Goal: Task Accomplishment & Management: Use online tool/utility

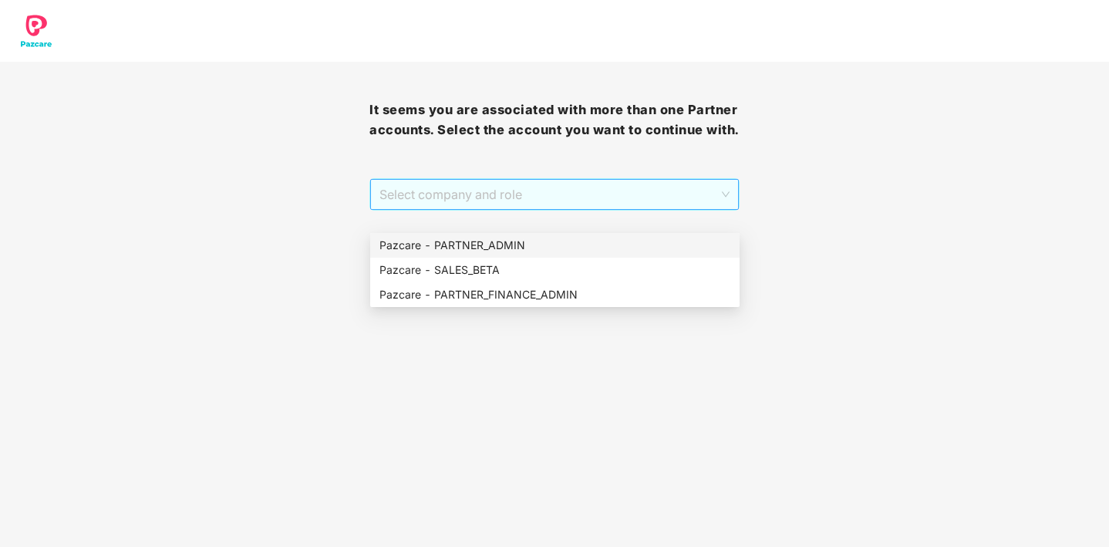
click at [555, 209] on span "Select company and role" at bounding box center [554, 194] width 349 height 29
click at [529, 241] on div "Pazcare - PARTNER_ADMIN" at bounding box center [555, 245] width 351 height 17
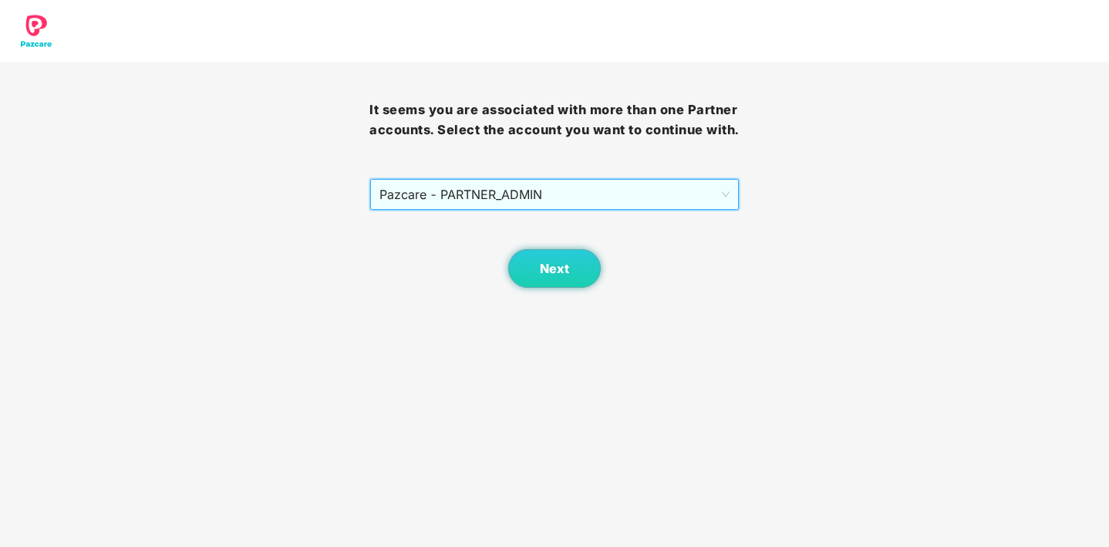
click at [564, 330] on body "It seems you are associated with more than one Partner accounts. Select the acc…" at bounding box center [554, 273] width 1109 height 547
click at [560, 276] on span "Next" at bounding box center [554, 269] width 29 height 15
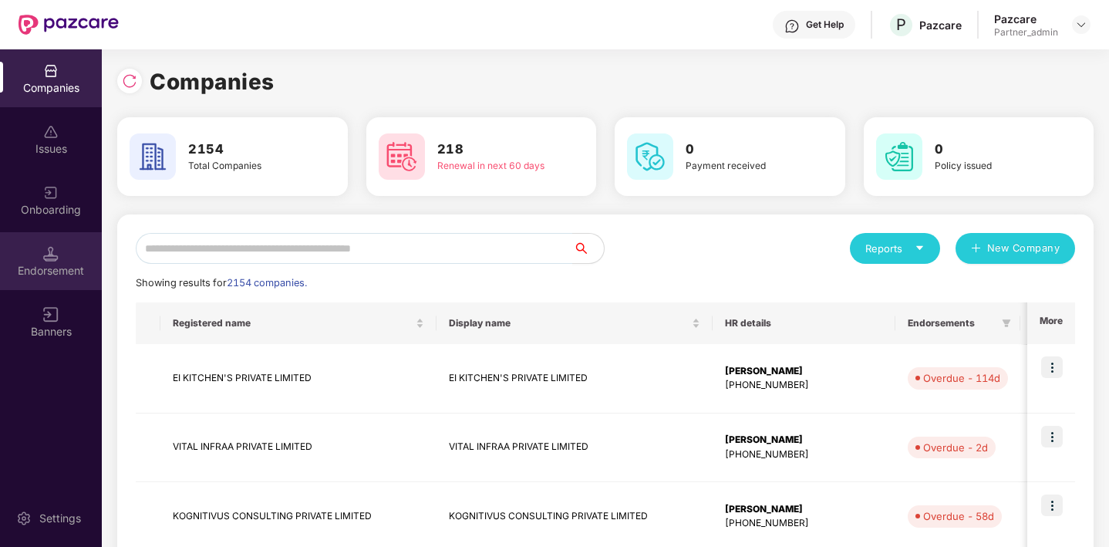
click at [65, 263] on div "Endorsement" at bounding box center [51, 270] width 102 height 15
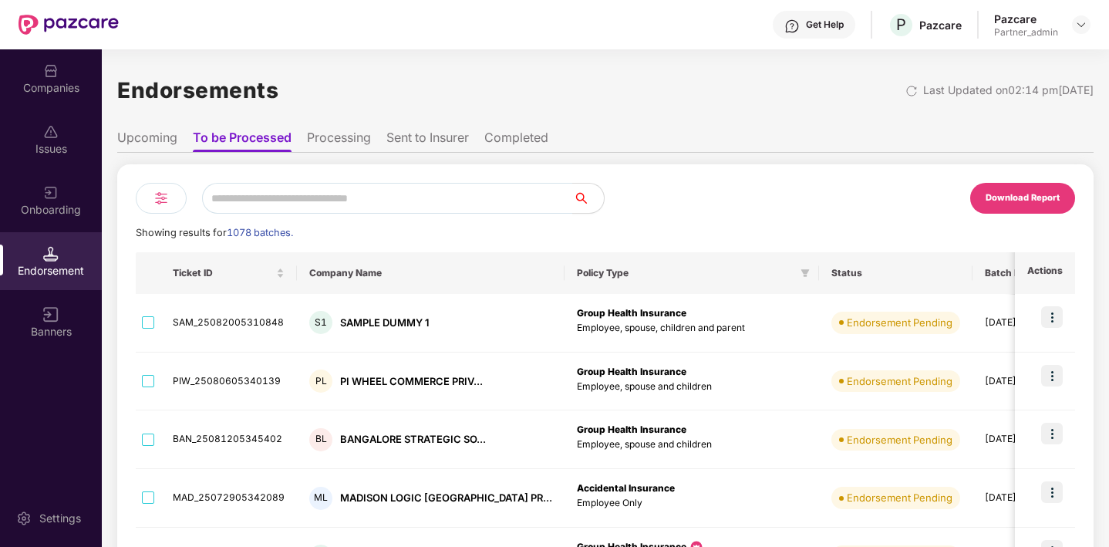
click at [436, 136] on li "Sent to Insurer" at bounding box center [428, 141] width 83 height 22
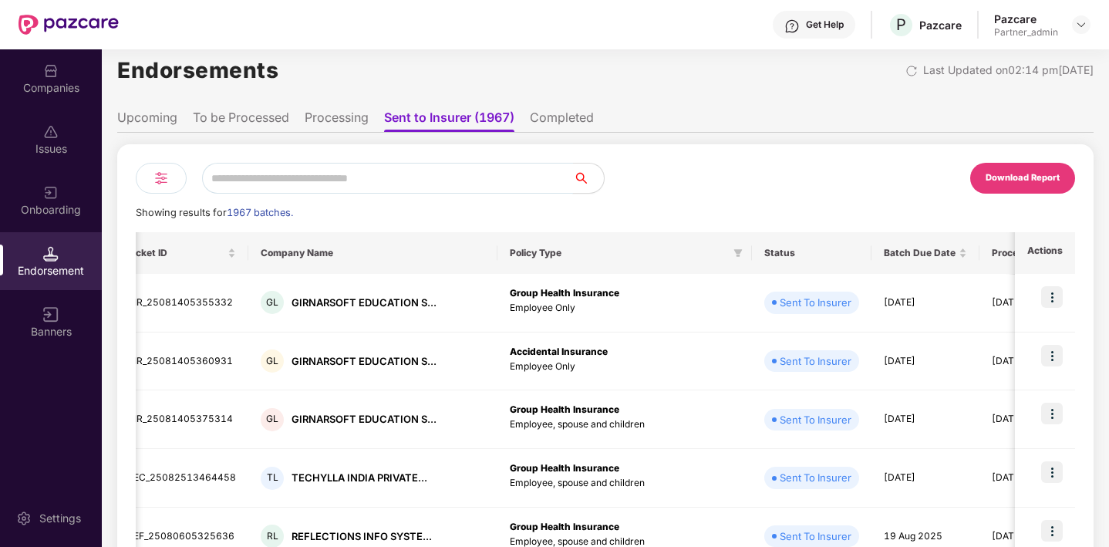
scroll to position [0, 38]
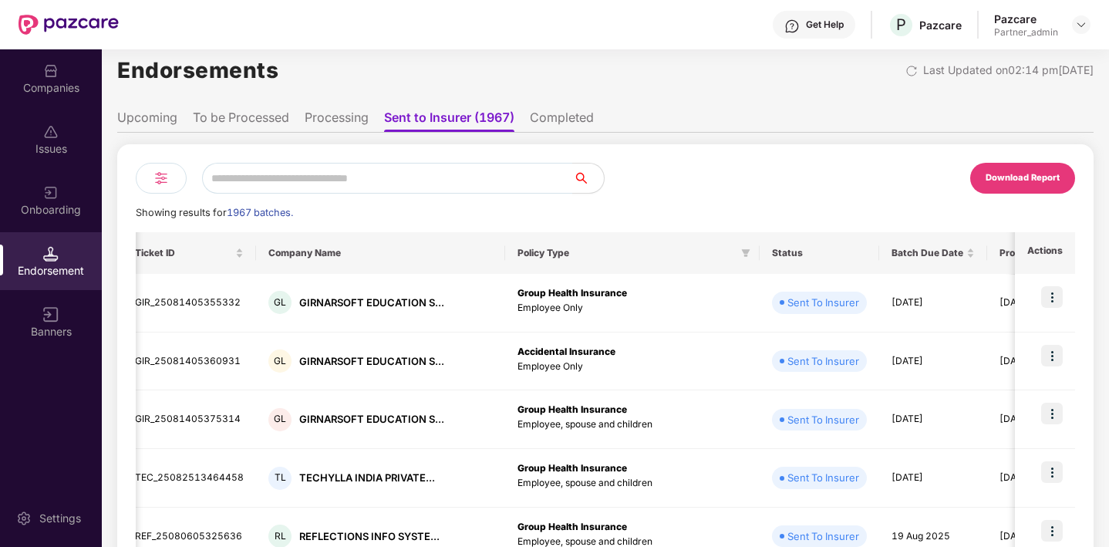
click at [160, 172] on img at bounding box center [161, 178] width 19 height 19
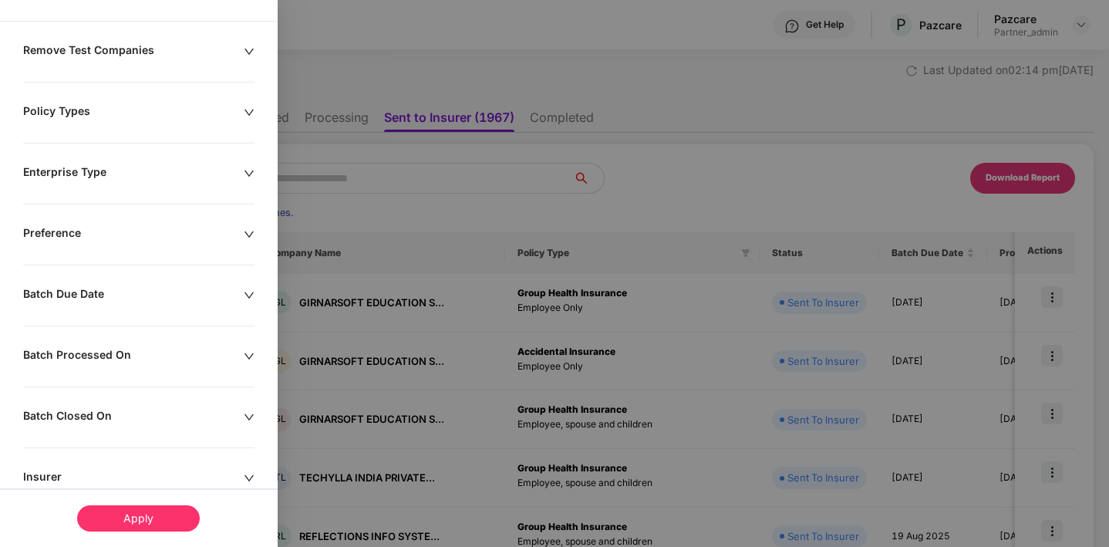
scroll to position [96, 0]
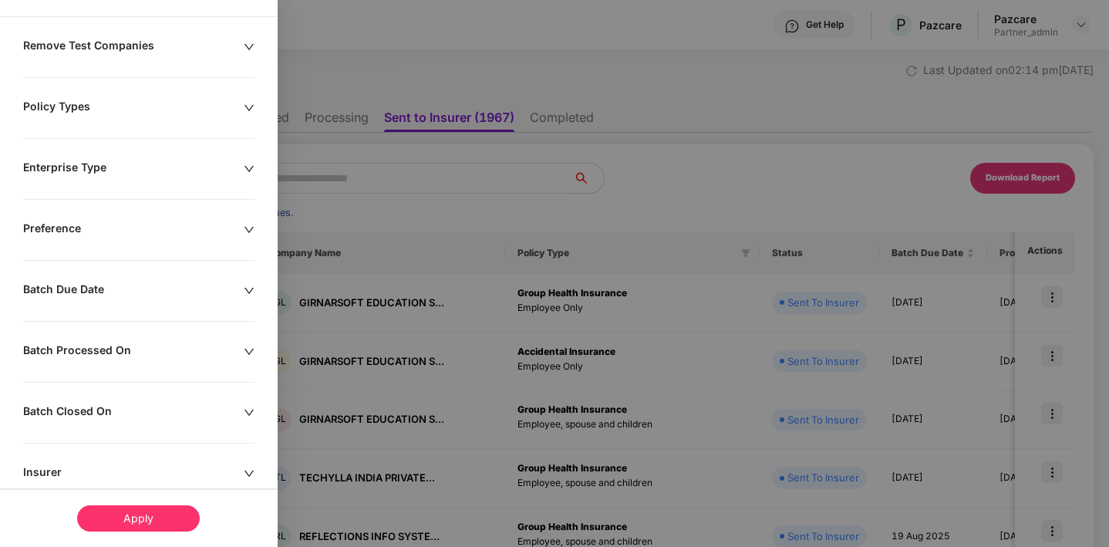
click at [253, 343] on div "Batch Due Date" at bounding box center [139, 351] width 278 height 17
click at [112, 333] on div at bounding box center [75, 337] width 87 height 17
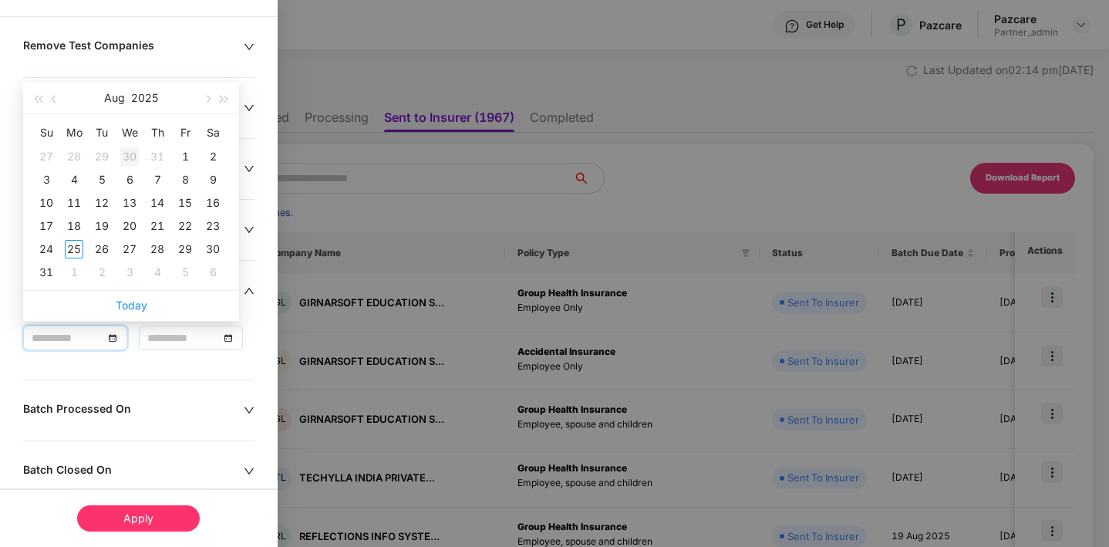
type input "**********"
click at [55, 96] on span "button" at bounding box center [56, 100] width 8 height 8
type input "**********"
click at [65, 222] on div "21" at bounding box center [74, 226] width 19 height 19
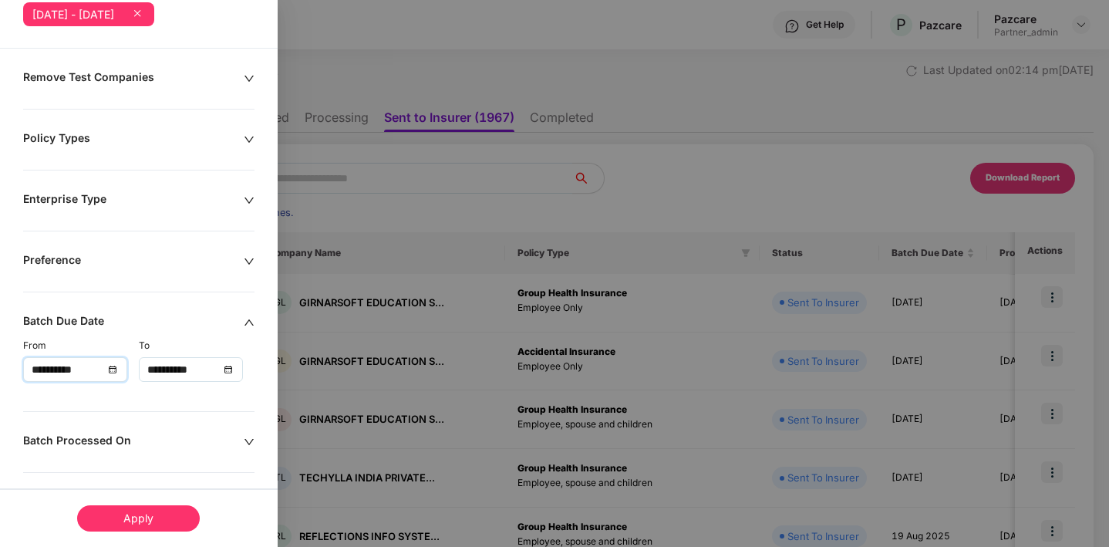
scroll to position [127, 0]
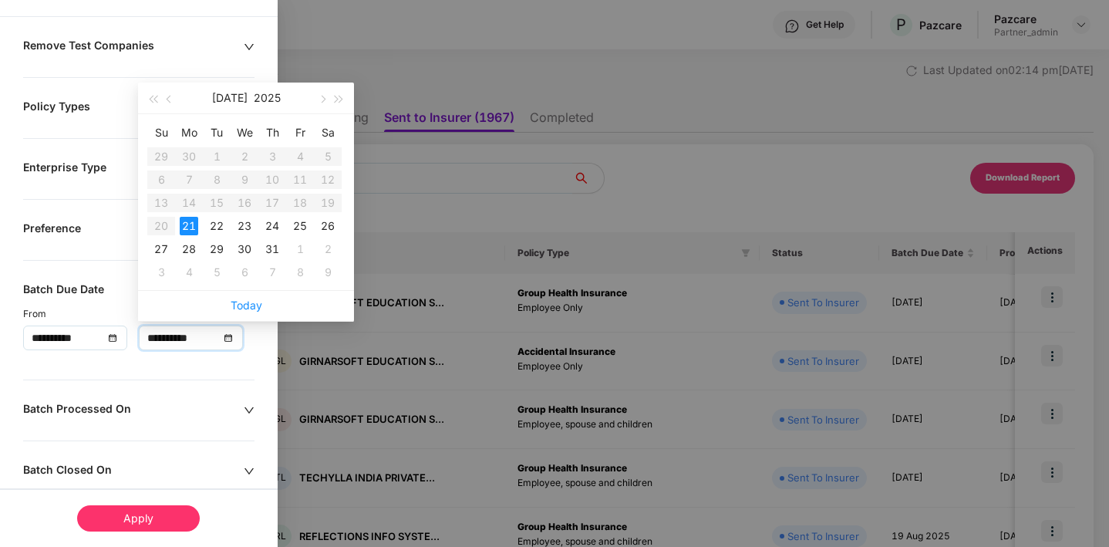
click at [175, 334] on input "**********" at bounding box center [183, 337] width 72 height 17
type input "**********"
click at [276, 248] on div "31" at bounding box center [272, 249] width 19 height 19
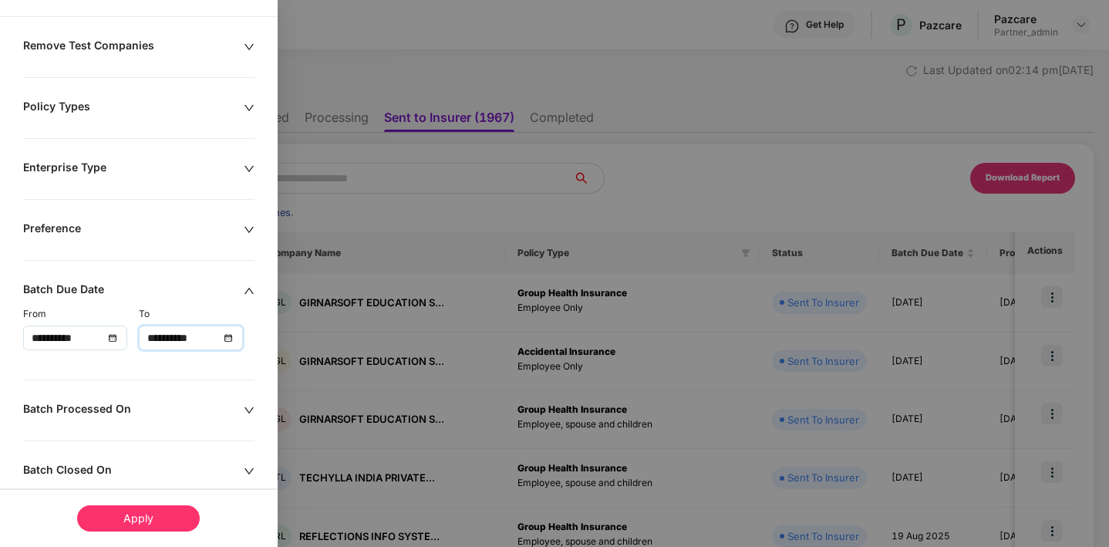
click at [152, 515] on div "Apply" at bounding box center [138, 518] width 123 height 26
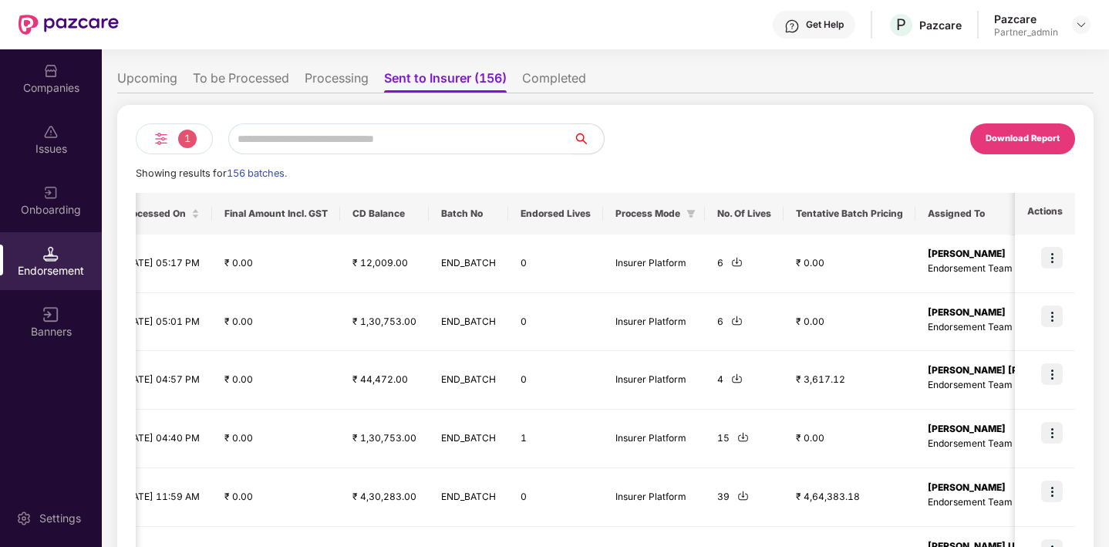
scroll to position [405, 0]
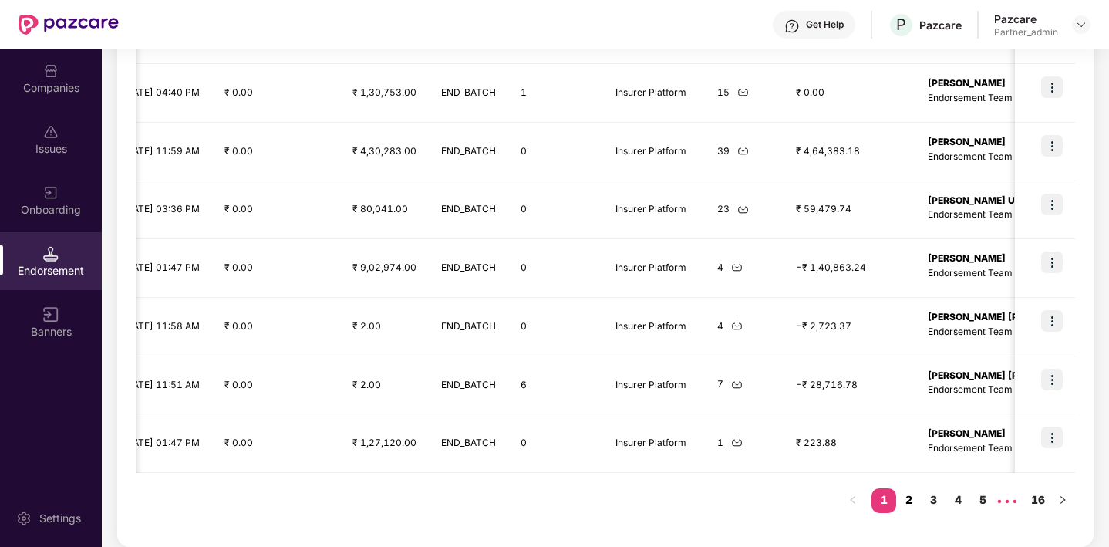
click at [904, 501] on link "2" at bounding box center [908, 499] width 25 height 23
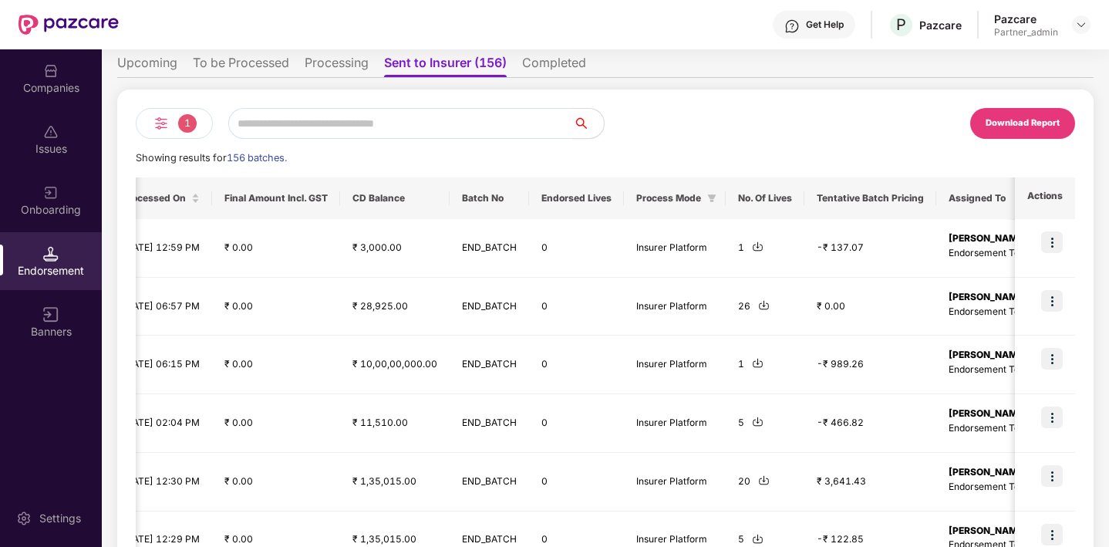
scroll to position [95, 0]
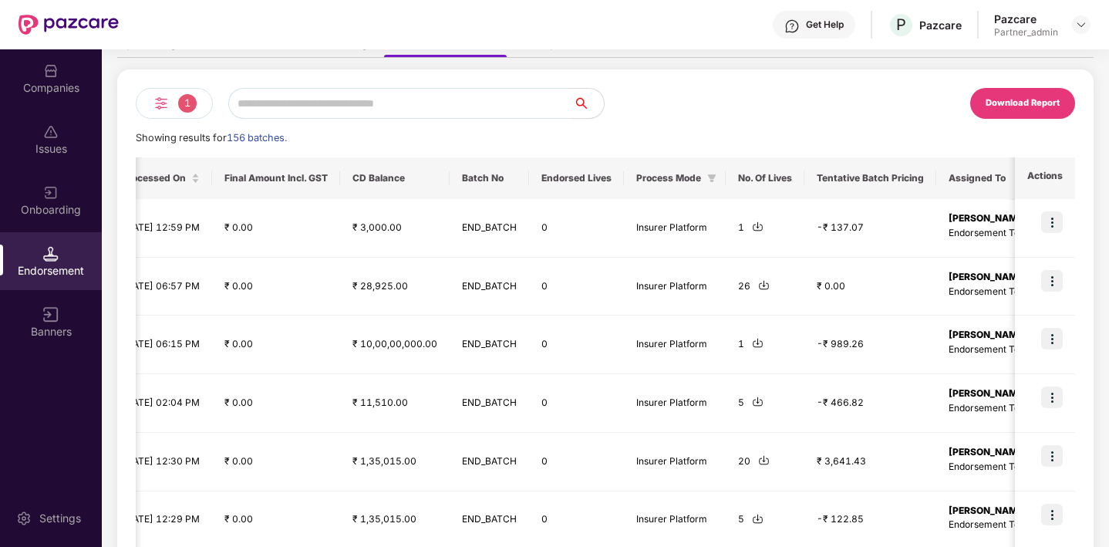
click at [1035, 103] on div "Download Report" at bounding box center [1023, 103] width 74 height 14
click at [867, 112] on div "Download Report" at bounding box center [841, 103] width 470 height 31
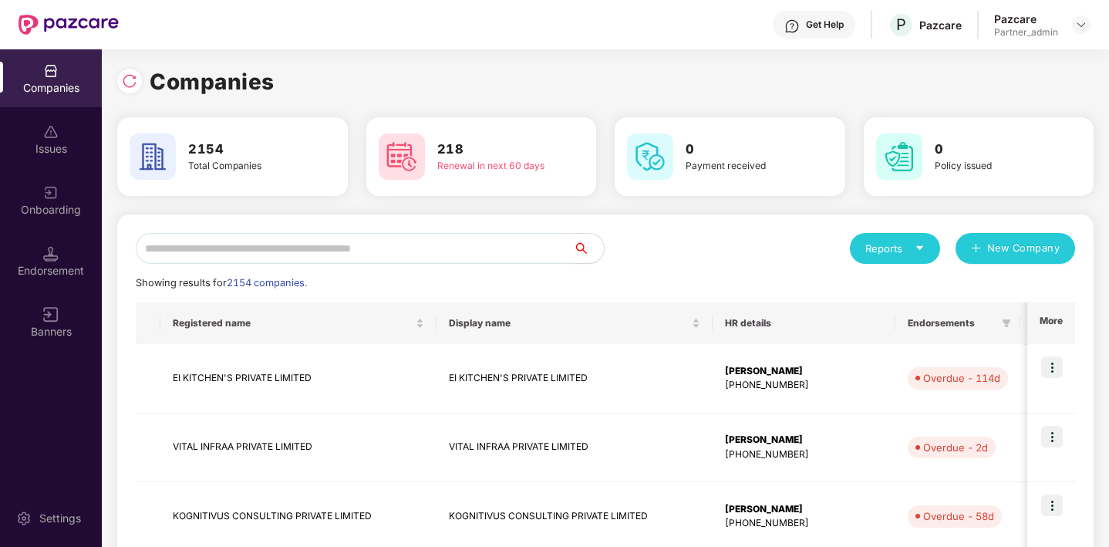
click at [49, 268] on div "Endorsement" at bounding box center [51, 270] width 102 height 15
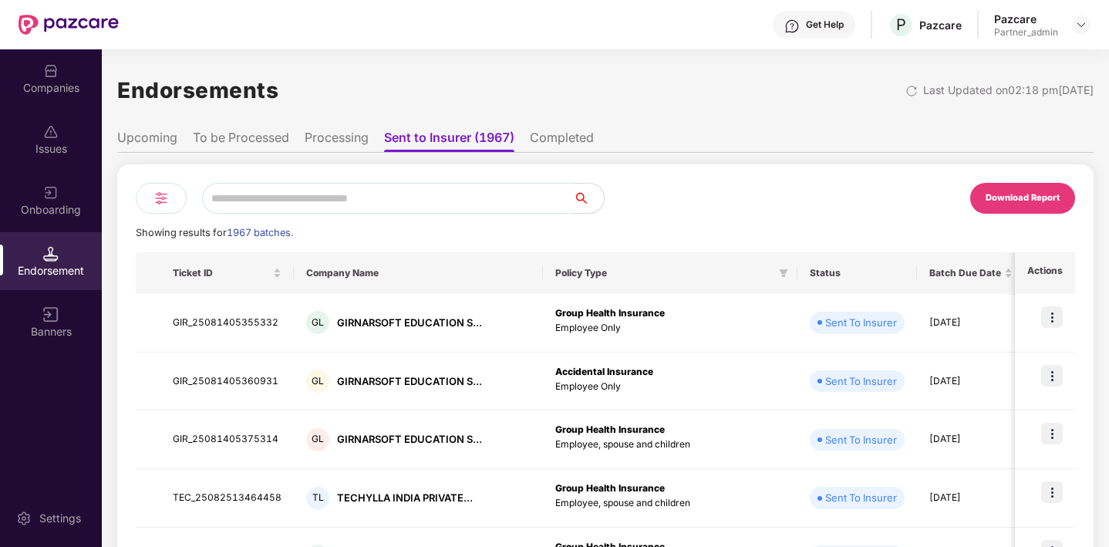
click at [51, 256] on img at bounding box center [50, 253] width 15 height 15
click at [59, 129] on div "Issues" at bounding box center [51, 139] width 102 height 58
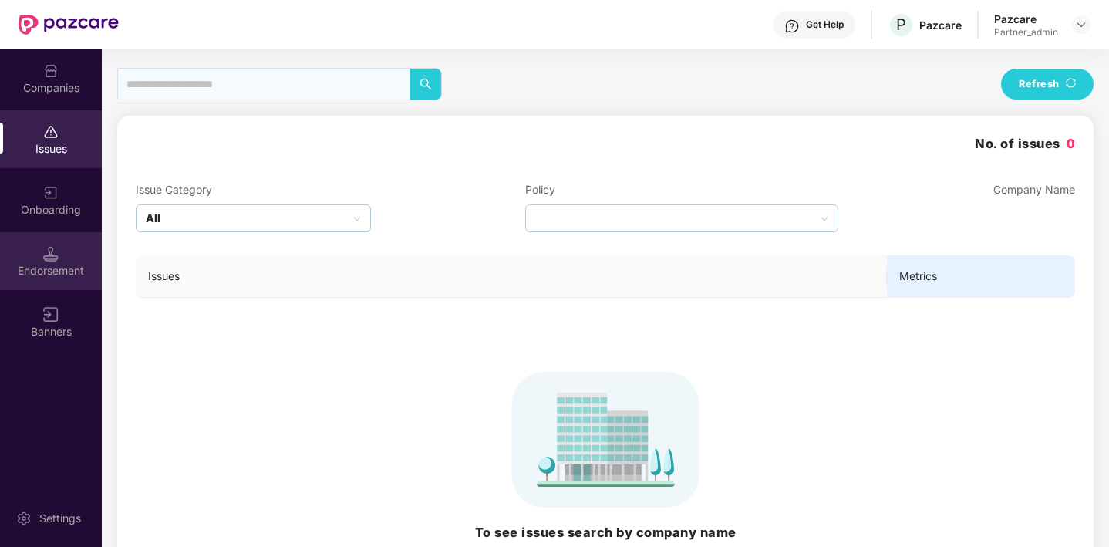
click at [53, 267] on div "Endorsement" at bounding box center [51, 270] width 102 height 15
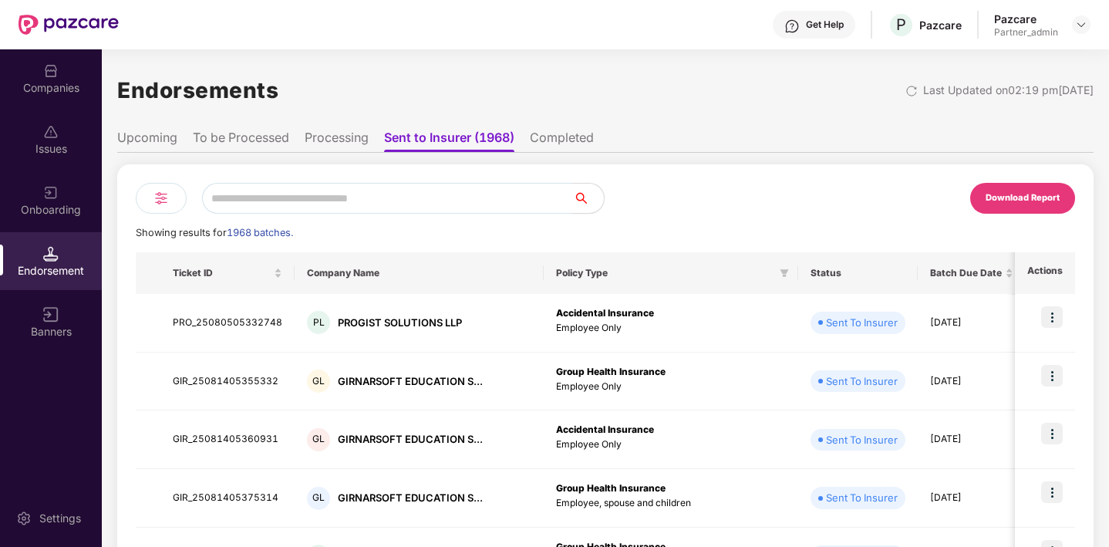
click at [164, 197] on img at bounding box center [161, 198] width 19 height 19
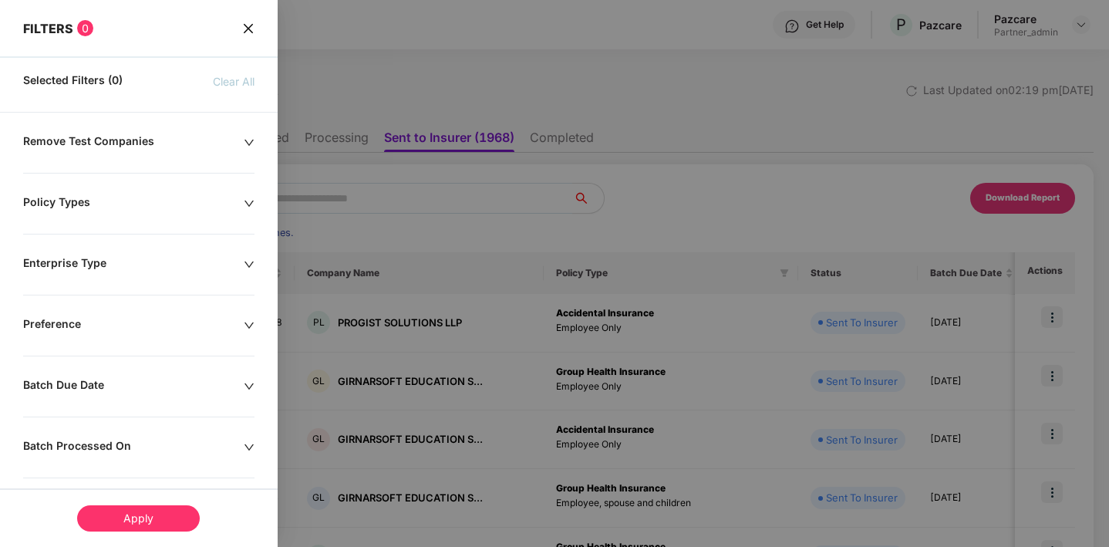
click at [240, 387] on div "Batch Due Date" at bounding box center [133, 386] width 221 height 17
click at [105, 437] on div at bounding box center [75, 433] width 87 height 17
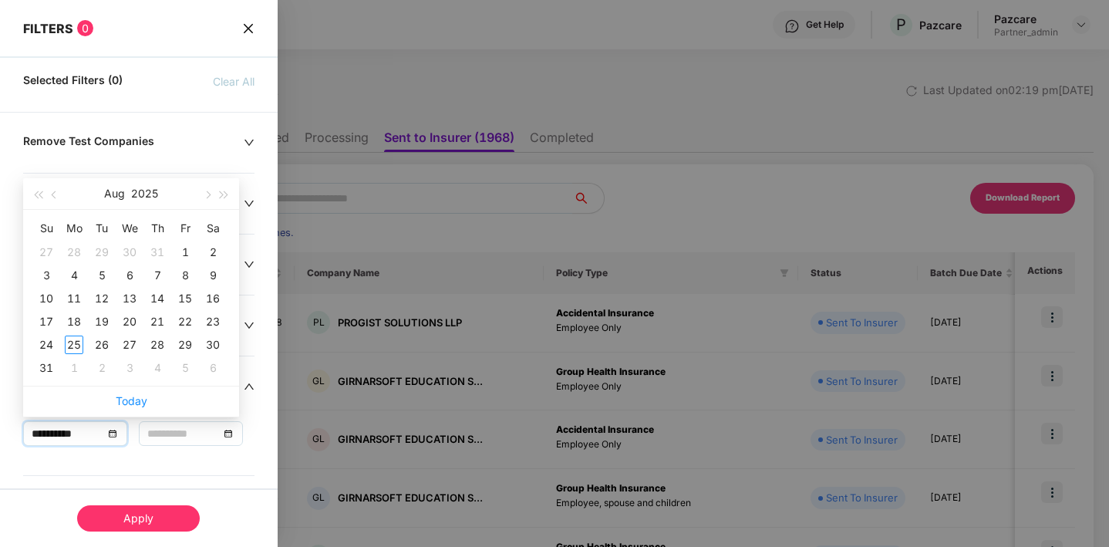
type input "**********"
click at [55, 192] on span "button" at bounding box center [56, 195] width 8 height 8
type input "**********"
click at [69, 322] on div "21" at bounding box center [74, 321] width 19 height 19
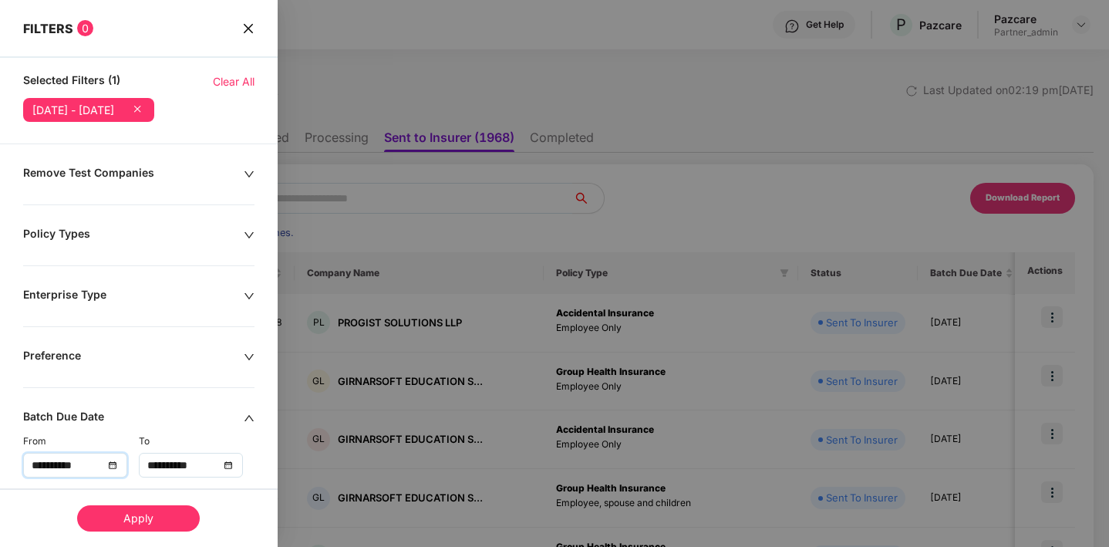
click at [170, 462] on input "**********" at bounding box center [183, 465] width 72 height 17
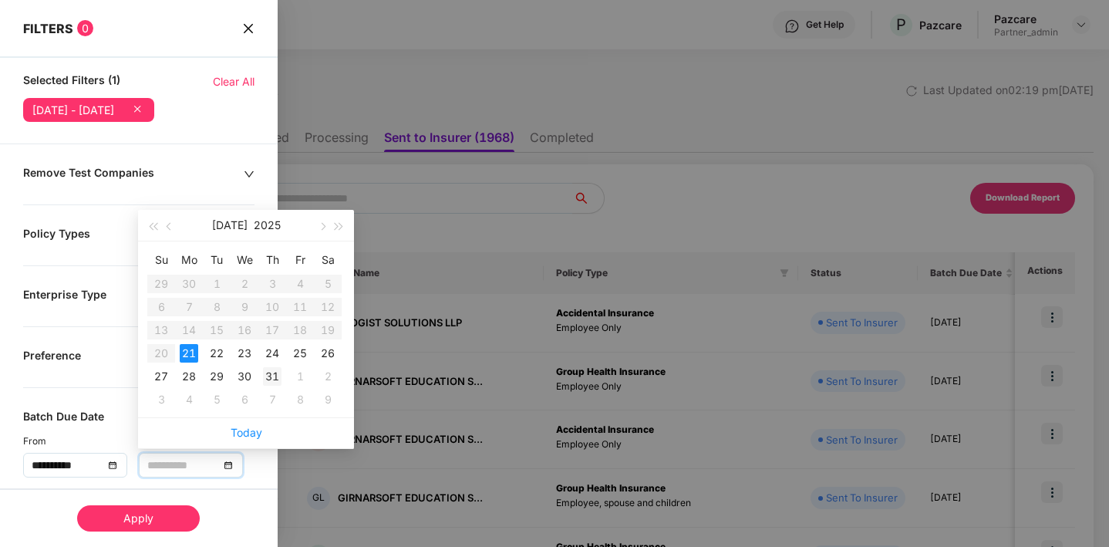
type input "**********"
click at [268, 378] on div "31" at bounding box center [272, 376] width 19 height 19
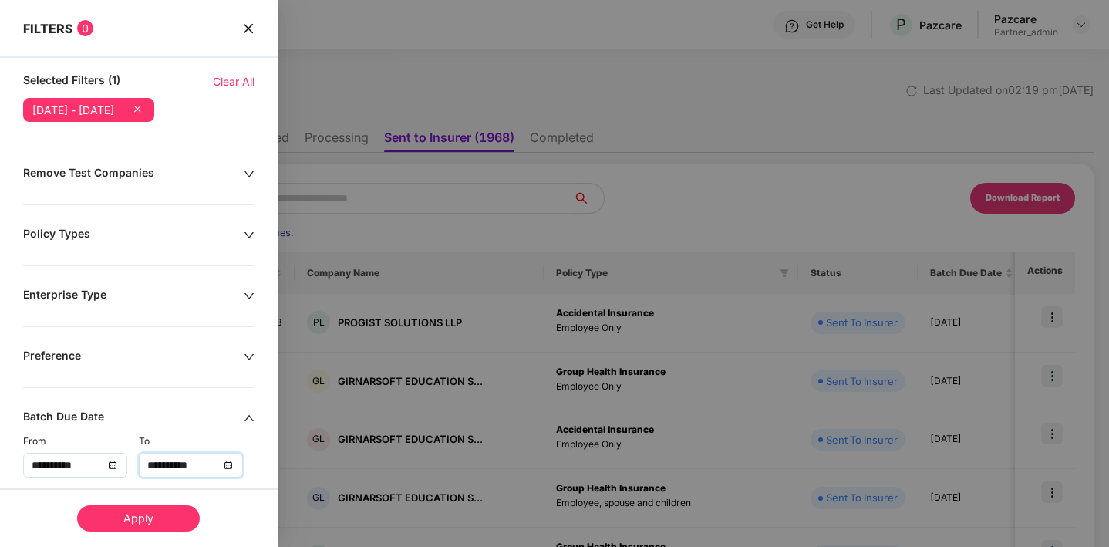
click at [160, 529] on div "Apply" at bounding box center [138, 518] width 123 height 26
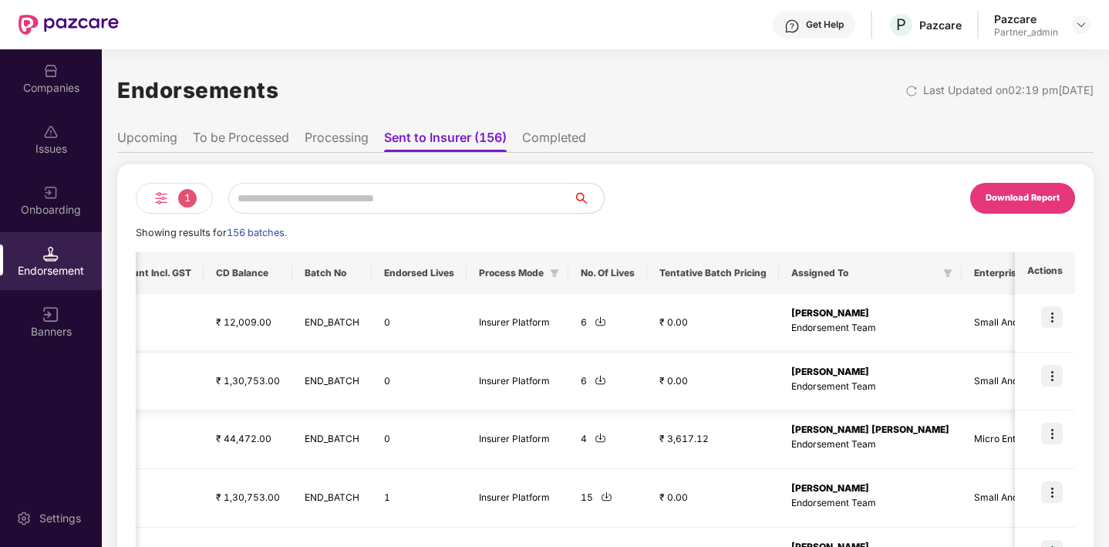
scroll to position [0, 1085]
